Goal: Transaction & Acquisition: Purchase product/service

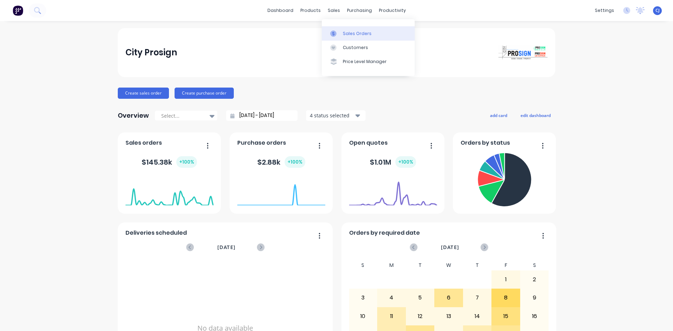
click at [338, 32] on div at bounding box center [335, 34] width 11 height 6
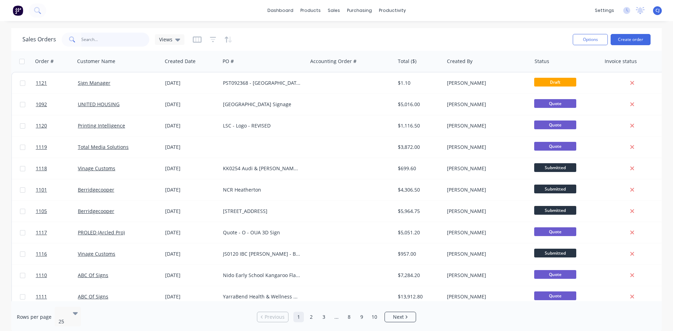
click at [137, 43] on input "text" at bounding box center [115, 40] width 68 height 14
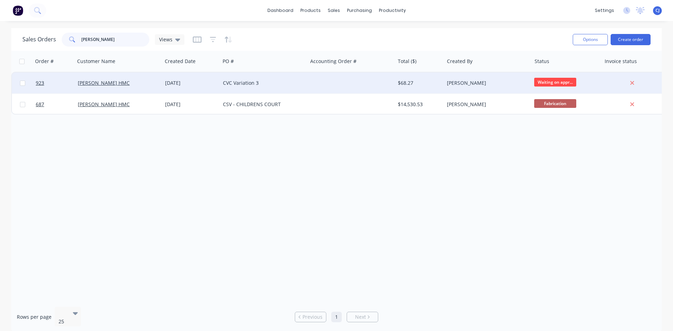
type input "[PERSON_NAME]"
click at [498, 79] on div "[PERSON_NAME]" at bounding box center [487, 83] width 87 height 21
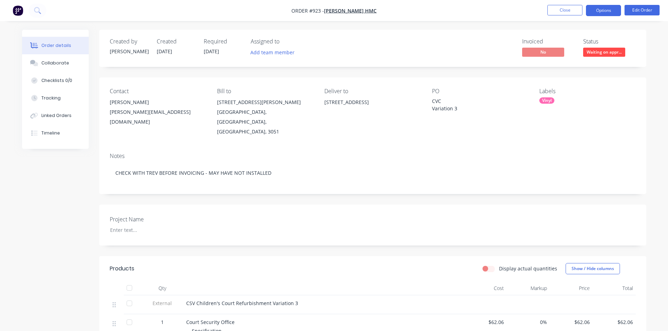
click at [609, 10] on button "Options" at bounding box center [603, 10] width 35 height 11
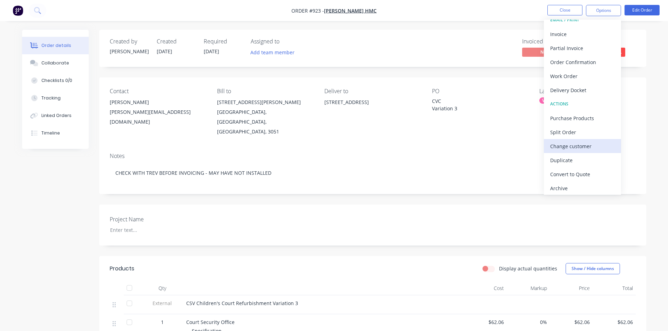
scroll to position [11, 0]
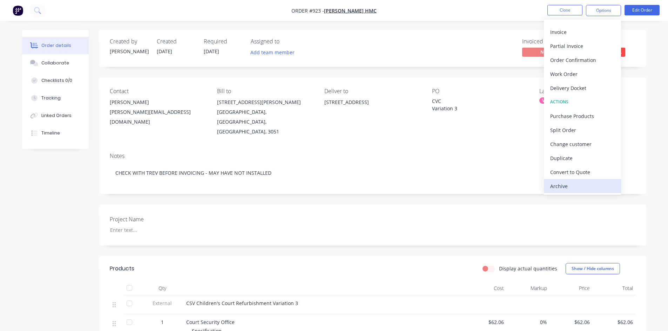
click at [565, 183] on div "Archive" at bounding box center [582, 186] width 65 height 10
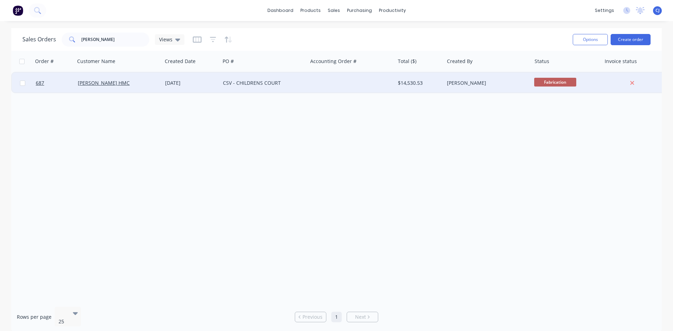
click at [261, 76] on div "CSV - CHILDRENS COURT" at bounding box center [263, 83] width 87 height 21
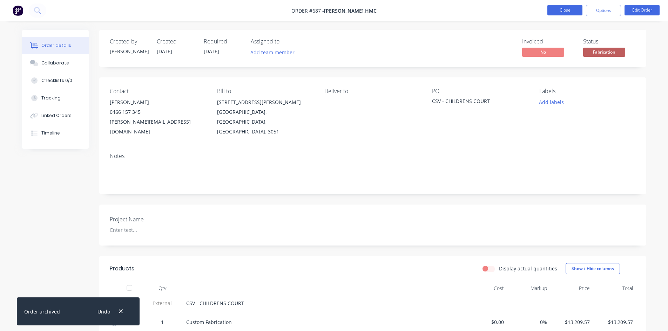
click at [561, 10] on button "Close" at bounding box center [564, 10] width 35 height 11
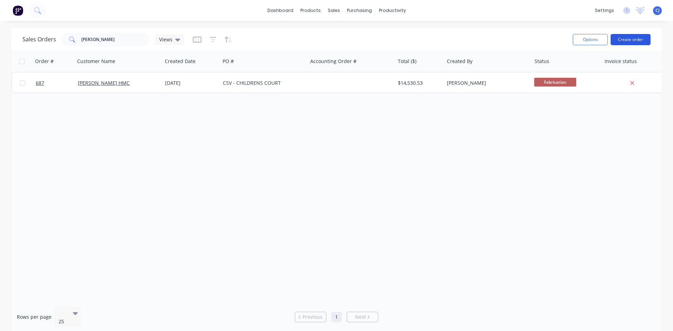
click at [627, 39] on button "Create order" at bounding box center [631, 39] width 40 height 11
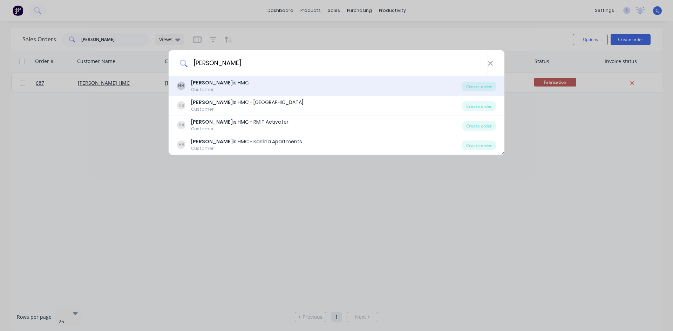
type input "[PERSON_NAME]"
click at [217, 84] on div "[PERSON_NAME] is HMC" at bounding box center [220, 82] width 58 height 7
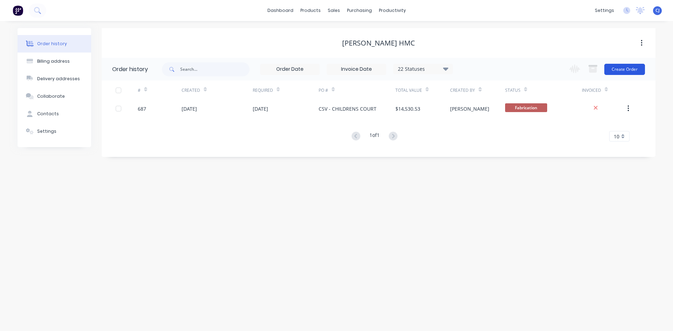
click at [615, 75] on button "Create Order" at bounding box center [625, 69] width 41 height 11
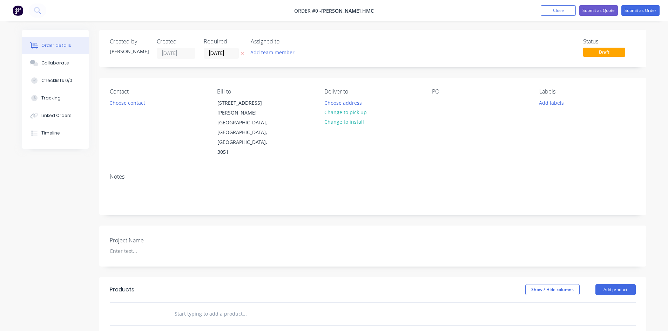
click at [216, 307] on input "text" at bounding box center [244, 314] width 140 height 14
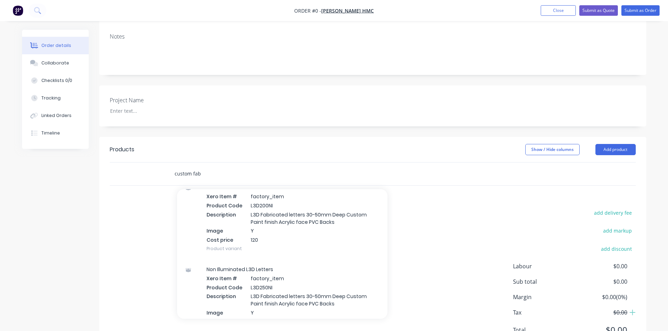
scroll to position [210, 0]
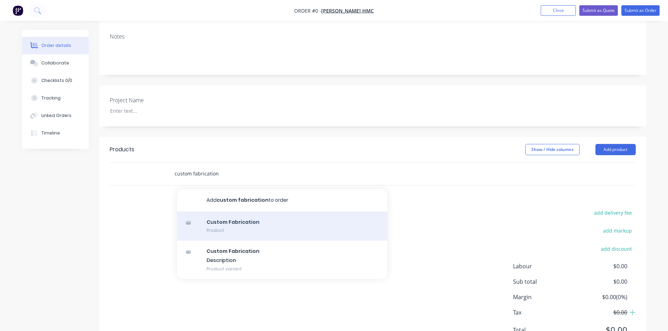
type input "custom fabrication"
click at [234, 212] on div "Custom Fabrication Product" at bounding box center [282, 226] width 210 height 29
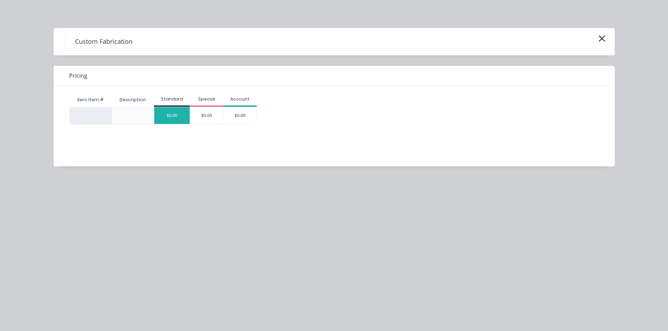
click at [178, 117] on div "$0.00" at bounding box center [171, 115] width 35 height 17
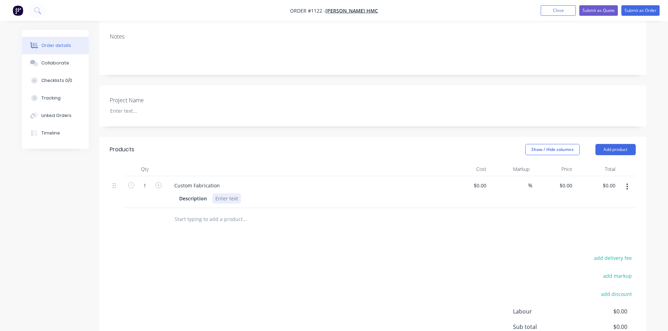
click at [229, 194] on div at bounding box center [226, 199] width 28 height 10
paste div
drag, startPoint x: 221, startPoint y: 169, endPoint x: 205, endPoint y: 168, distance: 15.5
click at [205, 194] on div "Description x2 New A3 Snap frames" at bounding box center [304, 199] width 257 height 10
click at [213, 181] on div "Custom Fabrication" at bounding box center [197, 186] width 57 height 10
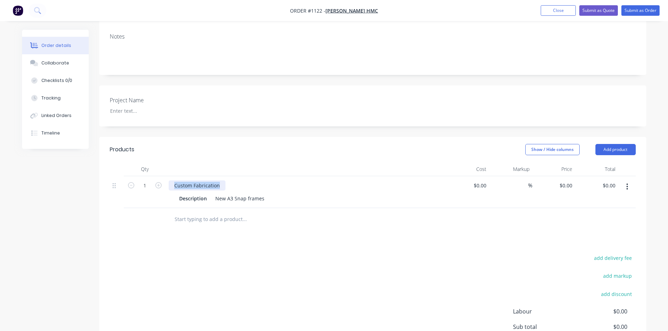
drag, startPoint x: 219, startPoint y: 156, endPoint x: 166, endPoint y: 150, distance: 54.0
click at [166, 176] on div "Custom Fabrication Description New A3 Snap frames" at bounding box center [306, 192] width 281 height 32
click at [162, 181] on button "button" at bounding box center [158, 184] width 9 height 7
type input "2"
click at [613, 181] on input "0.00" at bounding box center [610, 186] width 16 height 10
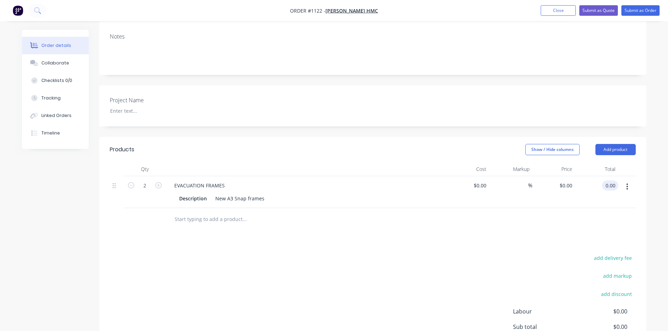
paste input "108.61"
type input "108.61"
type input "$54.305"
type input "$108.61"
click at [563, 208] on div at bounding box center [373, 219] width 526 height 23
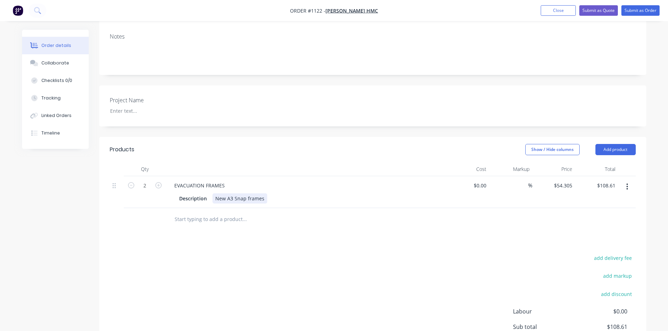
click at [263, 194] on div "New A3 Snap frames" at bounding box center [239, 199] width 55 height 10
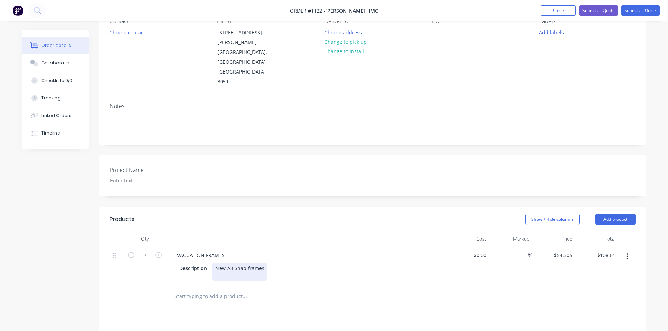
scroll to position [70, 0]
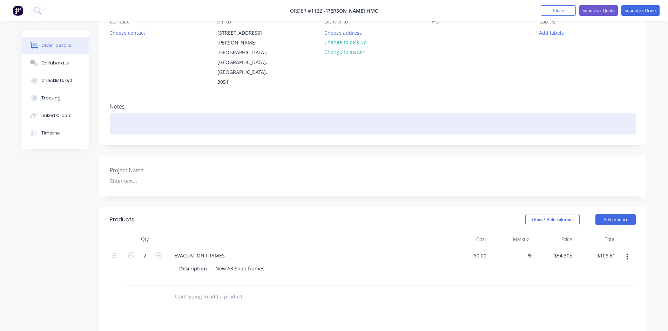
click at [141, 113] on div at bounding box center [373, 123] width 526 height 21
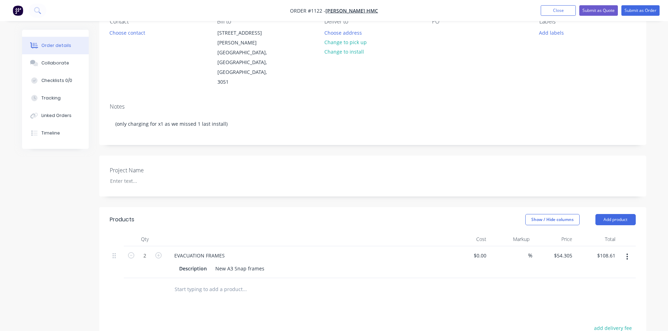
click at [205, 103] on div "Notes" at bounding box center [373, 106] width 526 height 7
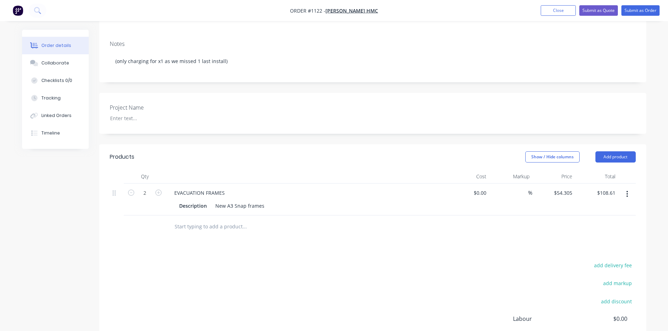
scroll to position [140, 0]
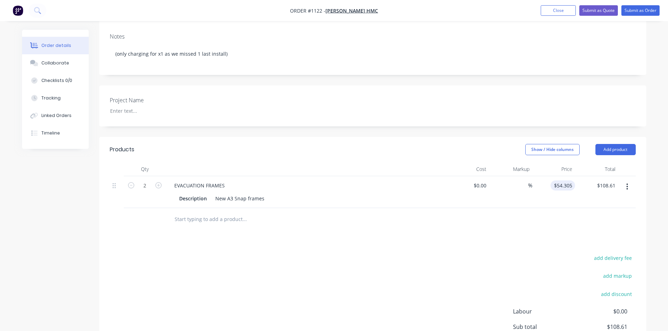
type input "54.305"
type input "$0.00"
click at [555, 208] on div at bounding box center [373, 219] width 526 height 23
click at [606, 181] on input "0.00" at bounding box center [611, 186] width 13 height 10
paste input "108.61"
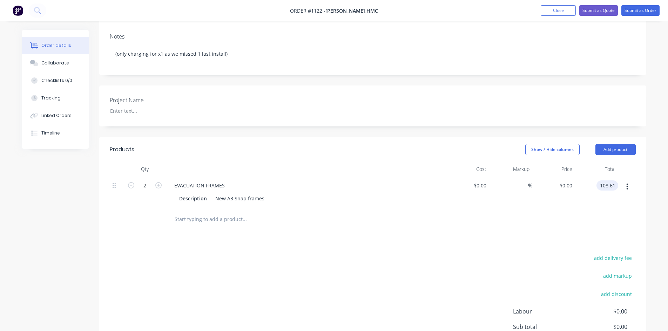
type input "108.61"
type input "$54.305"
type input "$108.61"
click at [580, 208] on div at bounding box center [373, 219] width 526 height 23
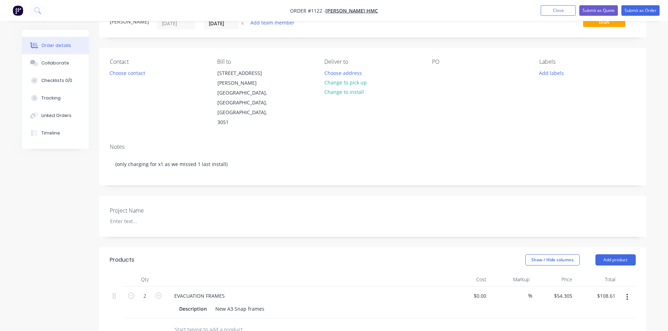
scroll to position [0, 0]
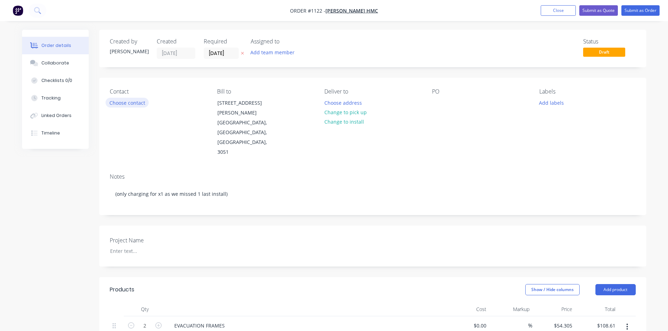
click at [140, 104] on button "Choose contact" at bounding box center [127, 102] width 43 height 9
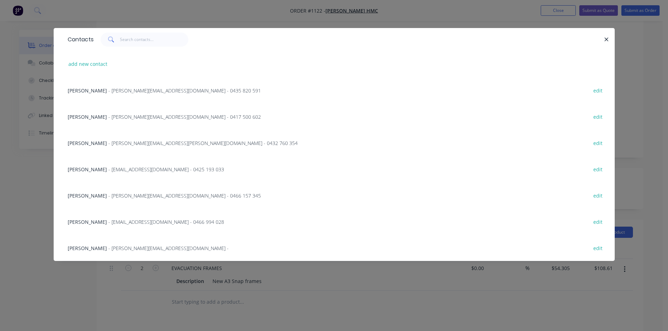
scroll to position [70, 0]
click at [76, 65] on button "add new contact" at bounding box center [88, 63] width 46 height 9
select select "AU"
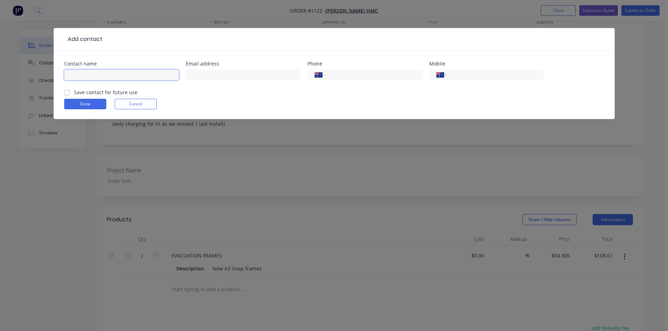
click at [88, 72] on input "text" at bounding box center [121, 75] width 115 height 11
paste input "[PERSON_NAME]"
click at [84, 75] on input "[PERSON_NAME]" at bounding box center [121, 75] width 115 height 11
type input "[PERSON_NAME]"
click at [196, 75] on input "text" at bounding box center [243, 75] width 115 height 11
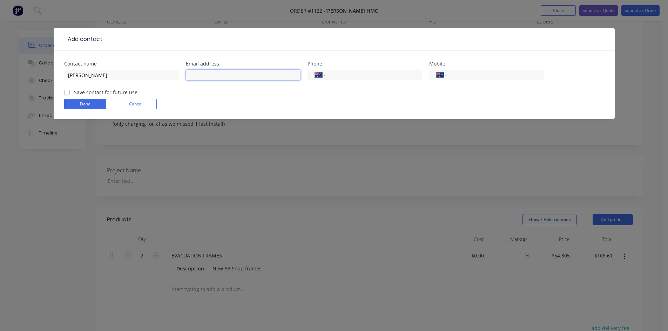
paste input "[PERSON_NAME] <[PERSON_NAME][EMAIL_ADDRESS][DOMAIN_NAME]>"
drag, startPoint x: 228, startPoint y: 75, endPoint x: 146, endPoint y: 79, distance: 81.5
click at [146, 79] on div "Contact name [PERSON_NAME] Email address [PERSON_NAME] <[EMAIL_ADDRESS][DOMAIN_…" at bounding box center [334, 74] width 540 height 27
click at [259, 76] on input "[PERSON_NAME][EMAIL_ADDRESS][DOMAIN_NAME]>" at bounding box center [243, 75] width 115 height 11
type input "[PERSON_NAME][EMAIL_ADDRESS][DOMAIN_NAME]"
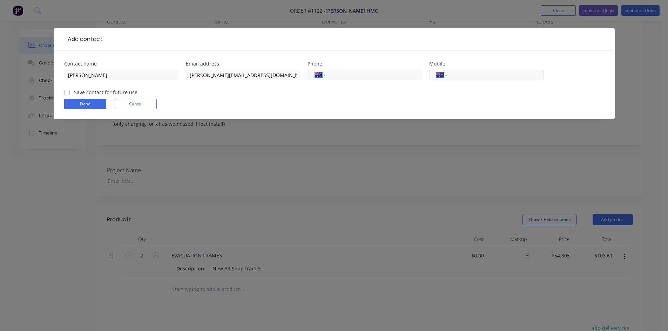
click at [460, 75] on input "tel" at bounding box center [494, 75] width 84 height 8
paste input "0425 799 956"
type input "0425 799 956"
click at [418, 85] on div "International [GEOGRAPHIC_DATA] [GEOGRAPHIC_DATA] [GEOGRAPHIC_DATA] [GEOGRAPHIC…" at bounding box center [365, 78] width 115 height 21
click at [88, 94] on label "Save contact for future use" at bounding box center [105, 92] width 63 height 7
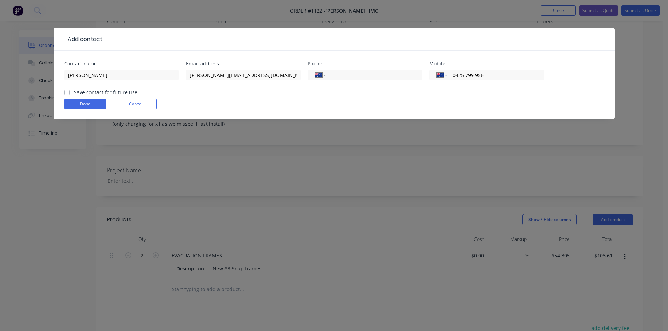
click at [70, 94] on input "Save contact for future use" at bounding box center [67, 92] width 6 height 7
checkbox input "true"
click at [88, 100] on button "Done" at bounding box center [85, 104] width 42 height 11
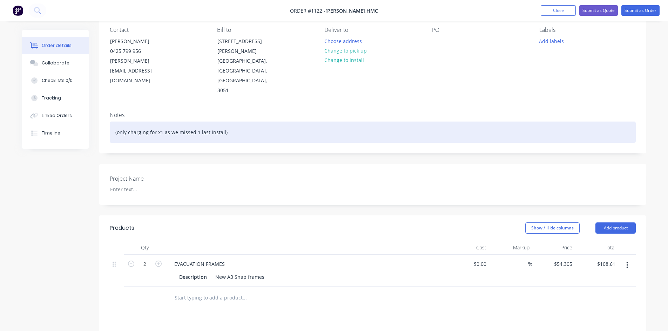
scroll to position [0, 0]
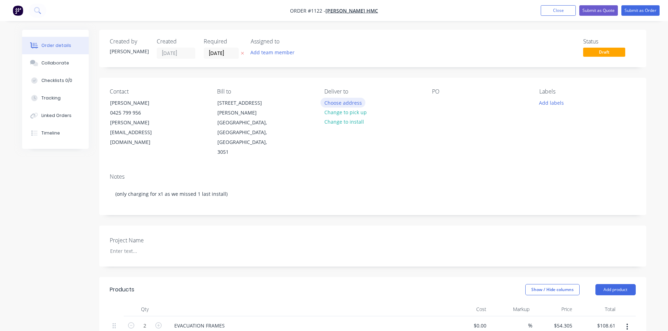
click at [351, 103] on button "Choose address" at bounding box center [342, 102] width 45 height 9
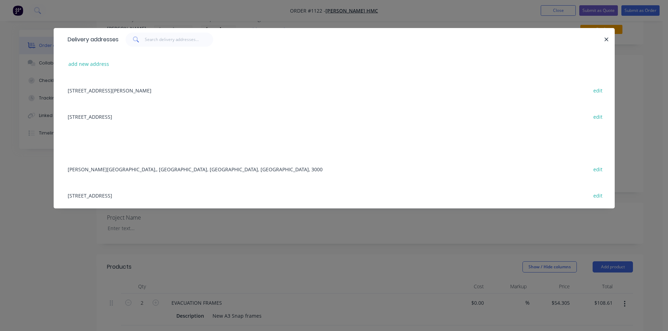
scroll to position [35, 0]
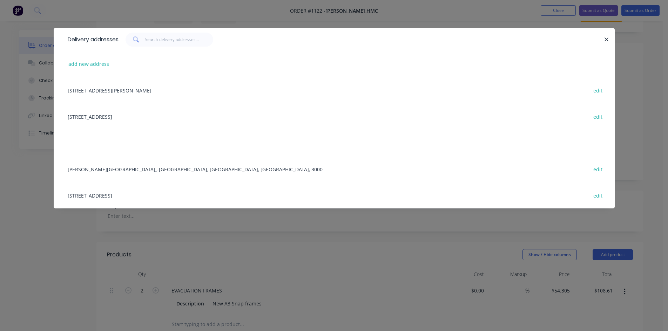
click at [90, 90] on div "[STREET_ADDRESS][PERSON_NAME] edit" at bounding box center [334, 90] width 540 height 26
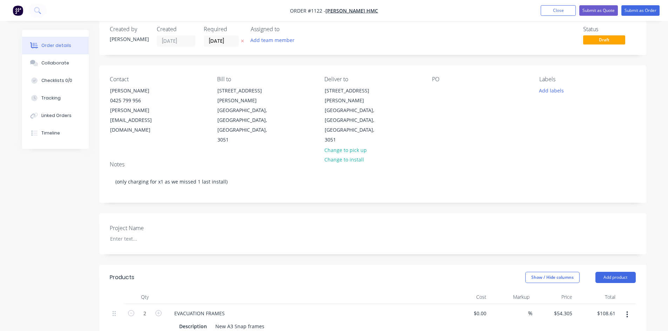
scroll to position [0, 0]
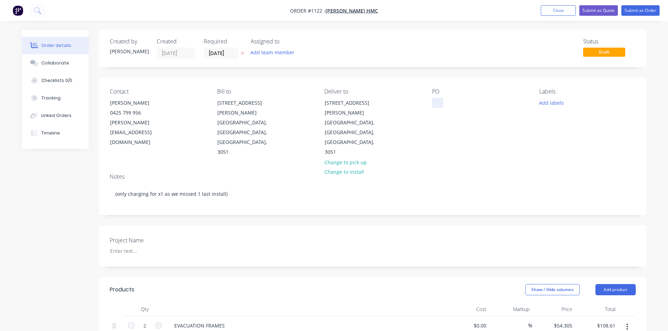
click at [438, 103] on div at bounding box center [437, 103] width 11 height 10
click at [455, 103] on div "Childrens court A3 Snap frames" at bounding box center [475, 103] width 86 height 10
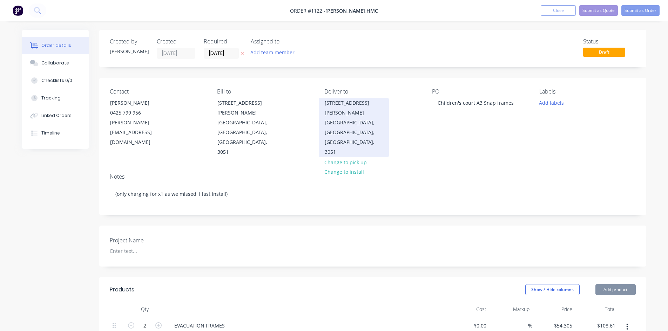
click at [354, 121] on div "[GEOGRAPHIC_DATA], [GEOGRAPHIC_DATA], [GEOGRAPHIC_DATA], 3051" at bounding box center [354, 137] width 58 height 39
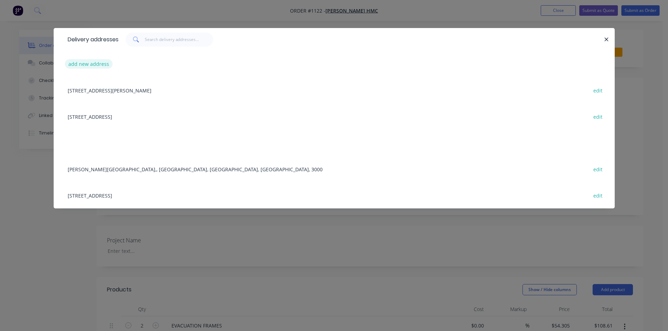
click at [101, 60] on button "add new address" at bounding box center [89, 63] width 48 height 9
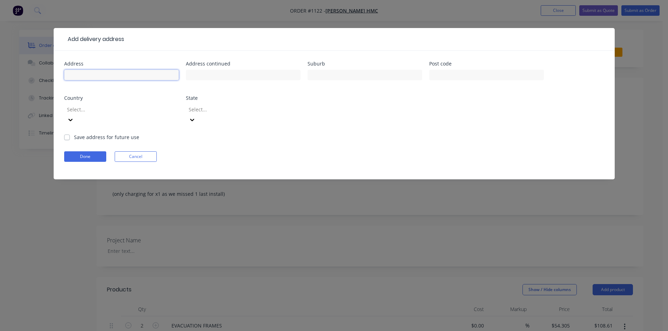
click at [148, 72] on input "text" at bounding box center [121, 75] width 115 height 11
paste input "[STREET_ADDRESS]"
click at [138, 76] on input "[STREET_ADDRESS]" at bounding box center [121, 75] width 115 height 11
type input "[STREET_ADDRESS]"
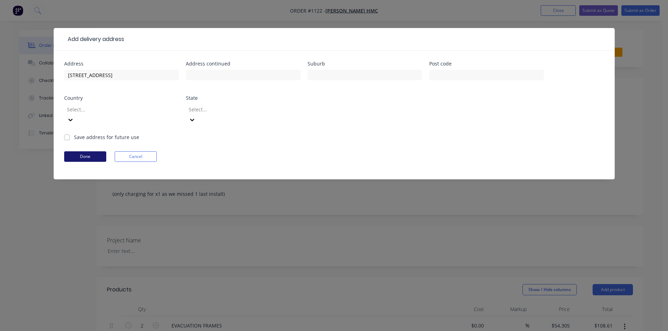
click at [99, 151] on button "Done" at bounding box center [85, 156] width 42 height 11
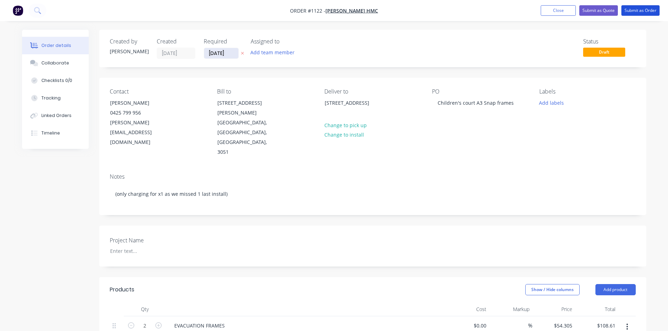
drag, startPoint x: 633, startPoint y: 7, endPoint x: 215, endPoint y: 50, distance: 419.9
click at [226, 58] on div "Order #1122 - [PERSON_NAME] HMC Add product Close Submit as Quote Submit as Ord…" at bounding box center [334, 275] width 668 height 550
click at [215, 50] on input "[DATE]" at bounding box center [221, 53] width 34 height 11
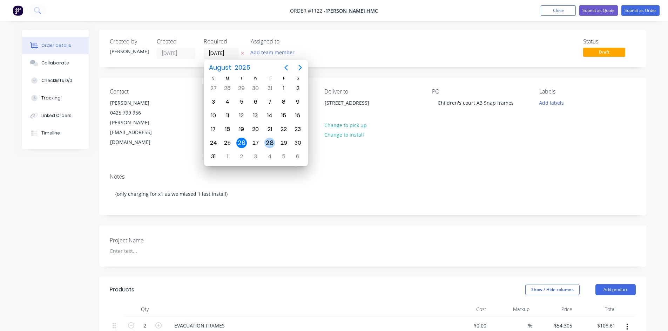
click at [268, 141] on div "28" at bounding box center [269, 143] width 11 height 11
type input "[DATE]"
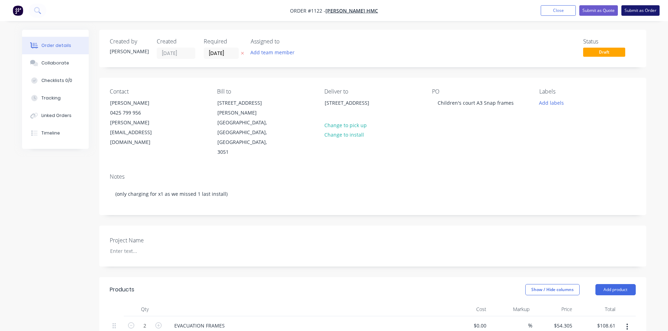
click at [643, 12] on button "Submit as Order" at bounding box center [640, 10] width 38 height 11
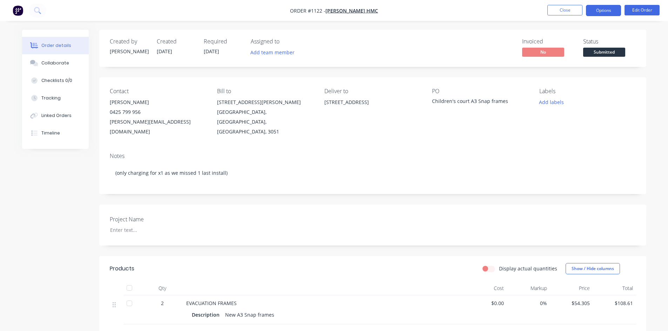
click at [607, 9] on button "Options" at bounding box center [603, 10] width 35 height 11
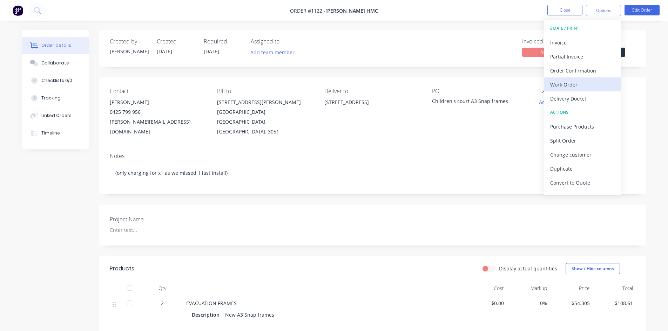
click at [576, 86] on div "Work Order" at bounding box center [582, 85] width 65 height 10
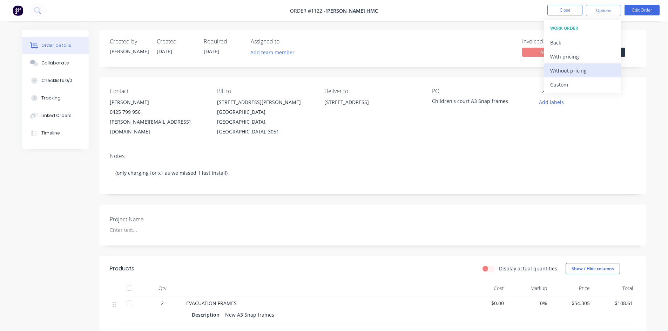
click at [579, 72] on div "Without pricing" at bounding box center [582, 71] width 65 height 10
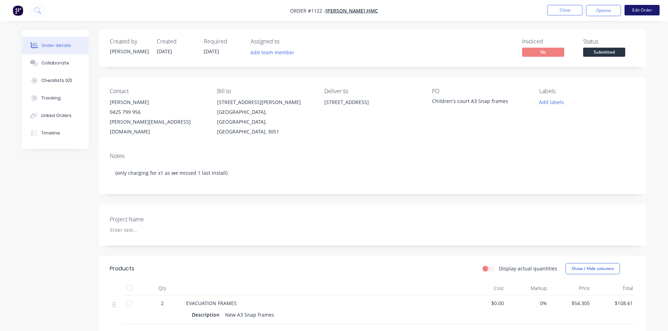
click at [638, 10] on button "Edit Order" at bounding box center [641, 10] width 35 height 11
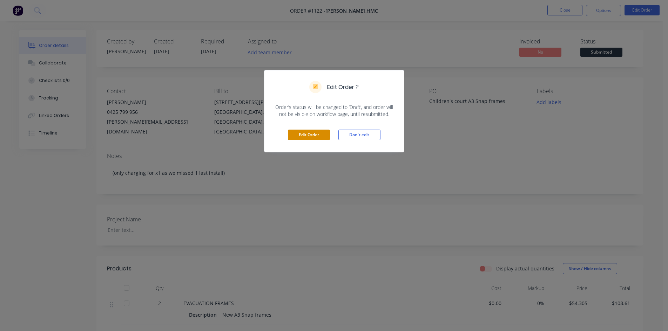
drag, startPoint x: 319, startPoint y: 132, endPoint x: 315, endPoint y: 142, distance: 10.7
click at [316, 139] on button "Edit Order" at bounding box center [309, 135] width 42 height 11
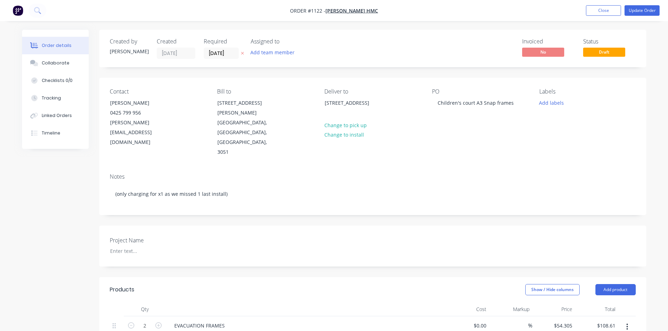
click at [645, 12] on button "Update Order" at bounding box center [641, 10] width 35 height 11
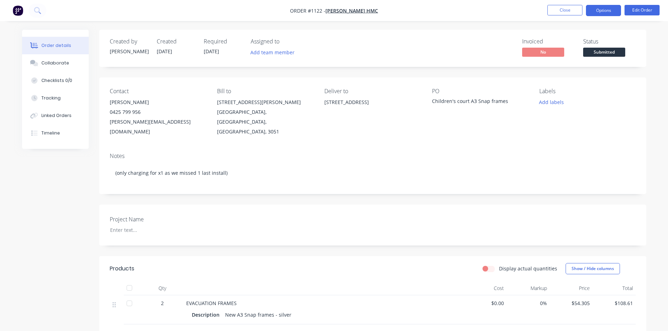
click at [614, 12] on button "Options" at bounding box center [603, 10] width 35 height 11
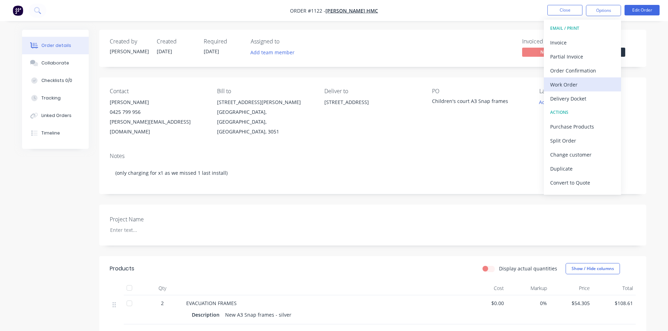
click at [573, 83] on div "Work Order" at bounding box center [582, 85] width 65 height 10
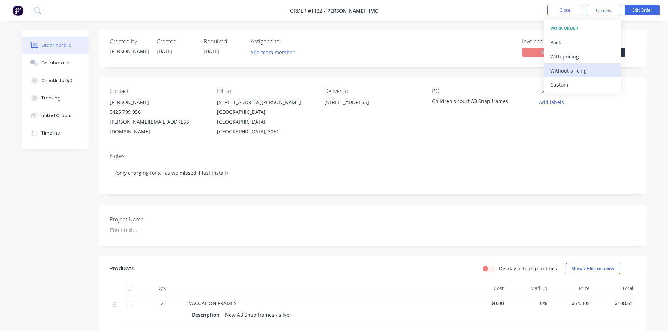
click at [578, 70] on div "Without pricing" at bounding box center [582, 71] width 65 height 10
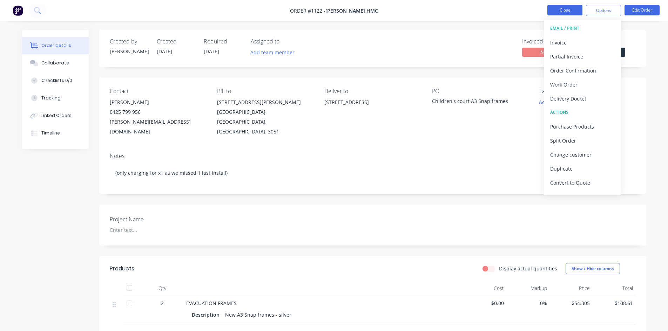
click at [553, 10] on button "Close" at bounding box center [564, 10] width 35 height 11
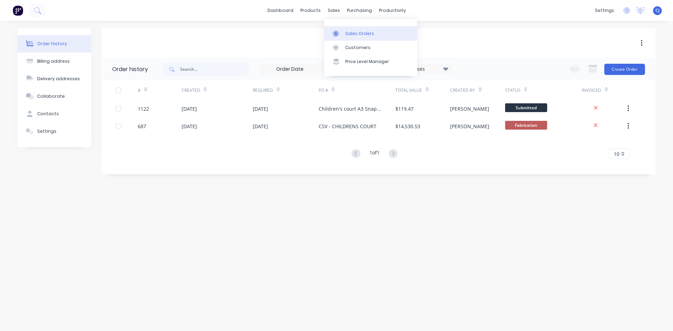
click at [339, 37] on link "Sales Orders" at bounding box center [370, 33] width 93 height 14
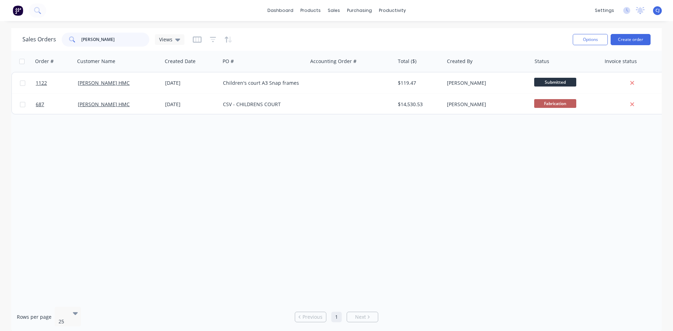
drag, startPoint x: 115, startPoint y: 41, endPoint x: 35, endPoint y: 40, distance: 79.2
click at [35, 40] on div "Sales Orders [PERSON_NAME] Views" at bounding box center [103, 40] width 162 height 14
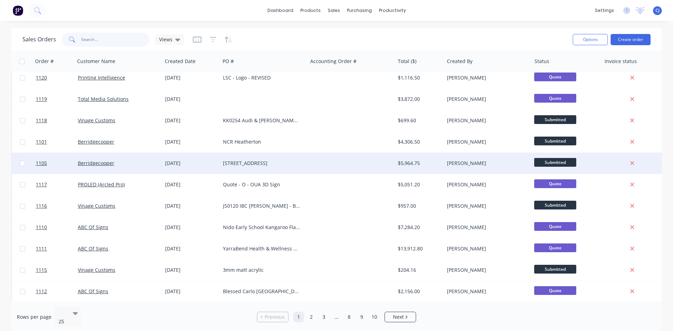
scroll to position [70, 0]
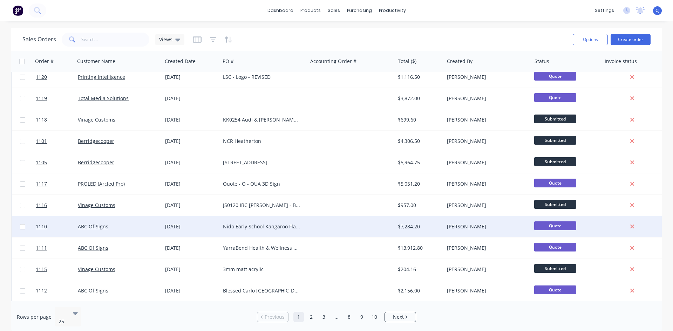
click at [277, 224] on div "Nido Early School Kangaroo Flat Signage" at bounding box center [262, 226] width 78 height 7
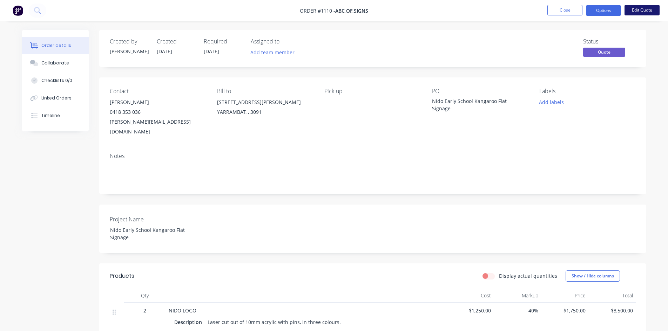
click at [640, 10] on button "Edit Quote" at bounding box center [641, 10] width 35 height 11
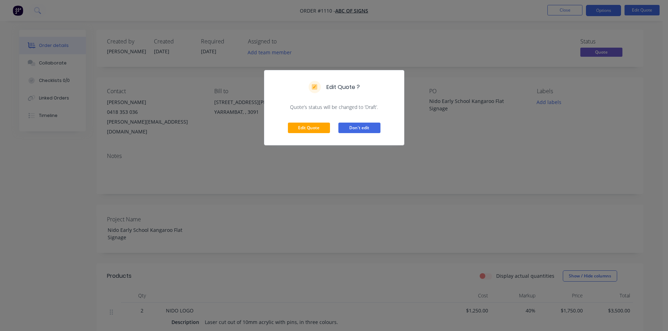
click at [353, 126] on button "Don't edit" at bounding box center [359, 128] width 42 height 11
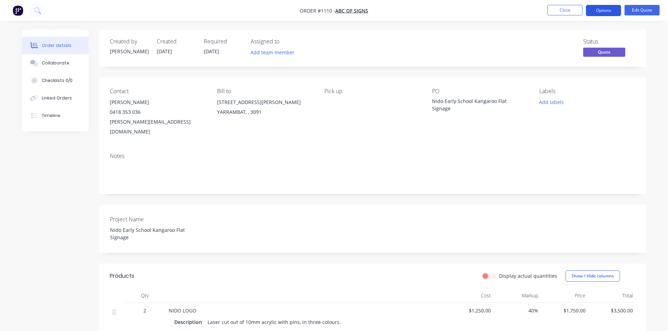
click at [599, 5] on button "Options" at bounding box center [603, 10] width 35 height 11
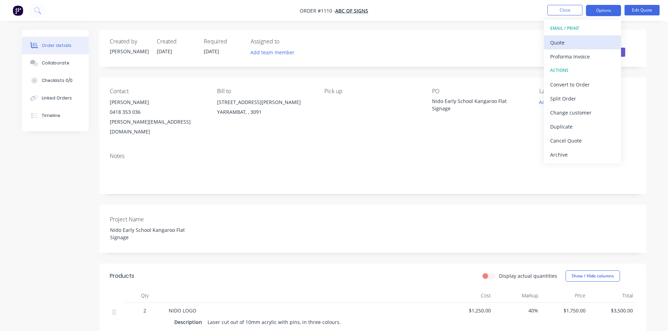
click at [569, 45] on div "Quote" at bounding box center [582, 43] width 65 height 10
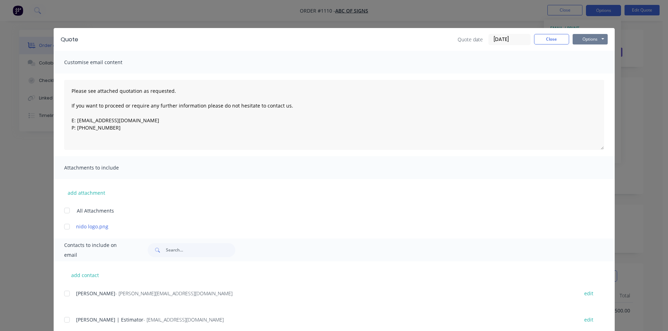
click at [576, 40] on button "Options" at bounding box center [590, 39] width 35 height 11
click at [577, 60] on button "Print" at bounding box center [595, 64] width 45 height 12
